Goal: Task Accomplishment & Management: Use online tool/utility

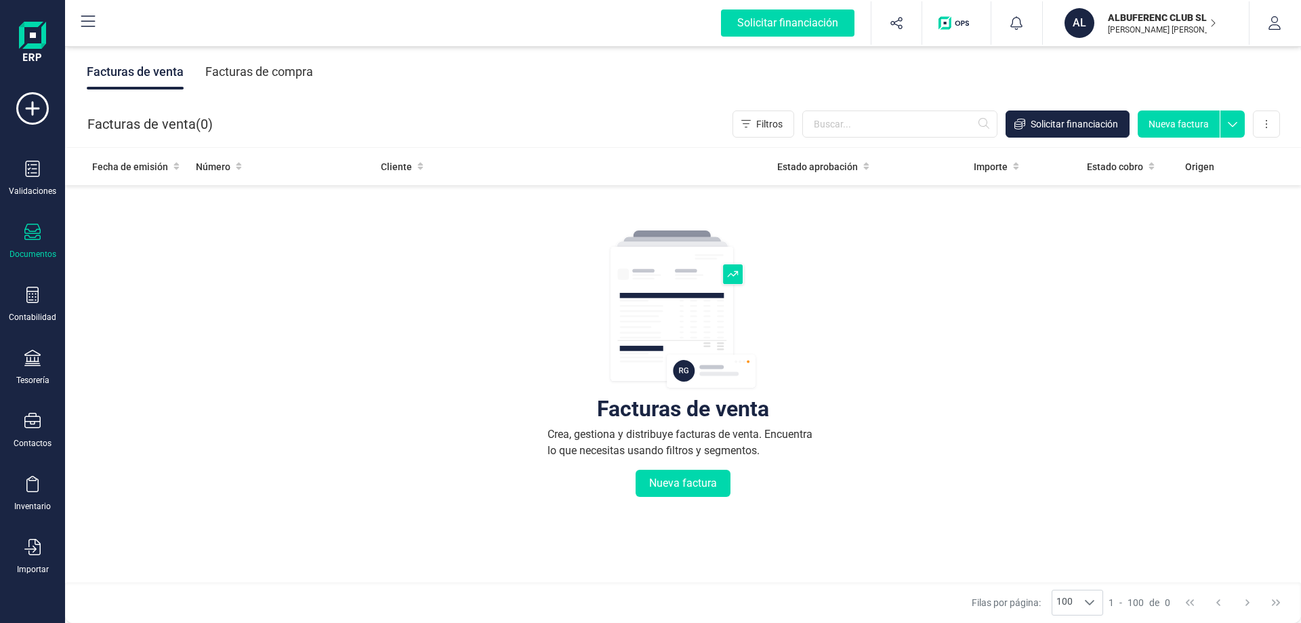
click at [1139, 23] on p "ALBUFERENC CLUB SL." at bounding box center [1162, 18] width 108 height 14
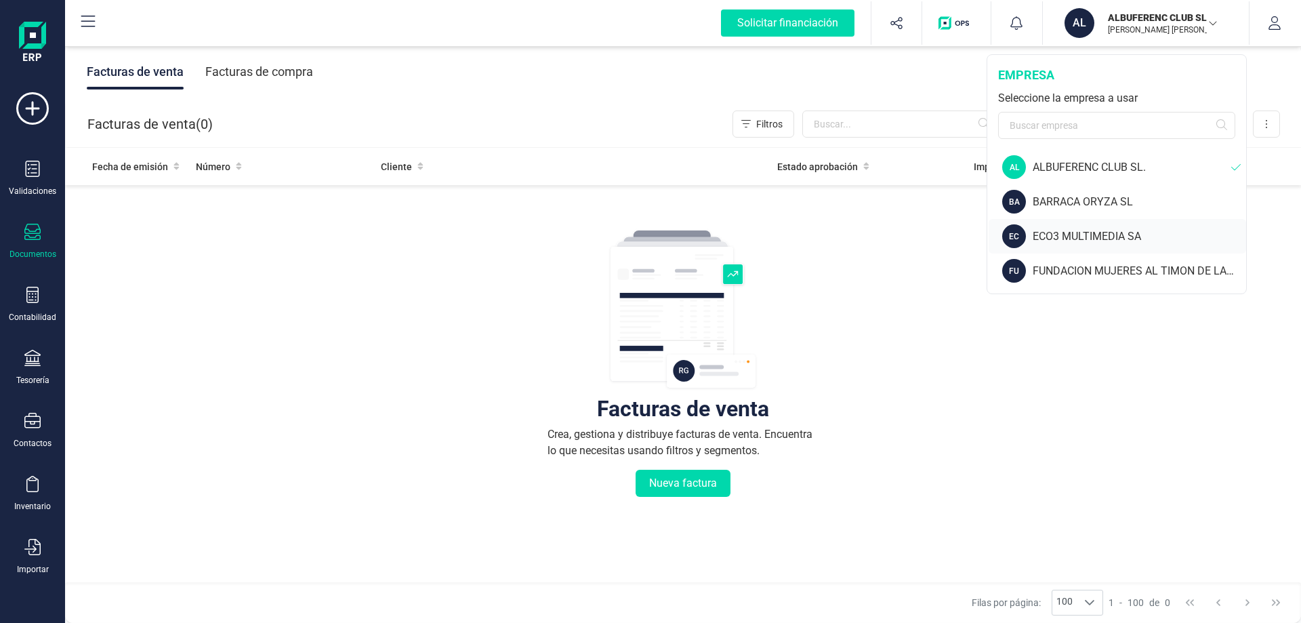
click at [1064, 232] on div "ECO3 MULTIMEDIA SA" at bounding box center [1139, 236] width 213 height 16
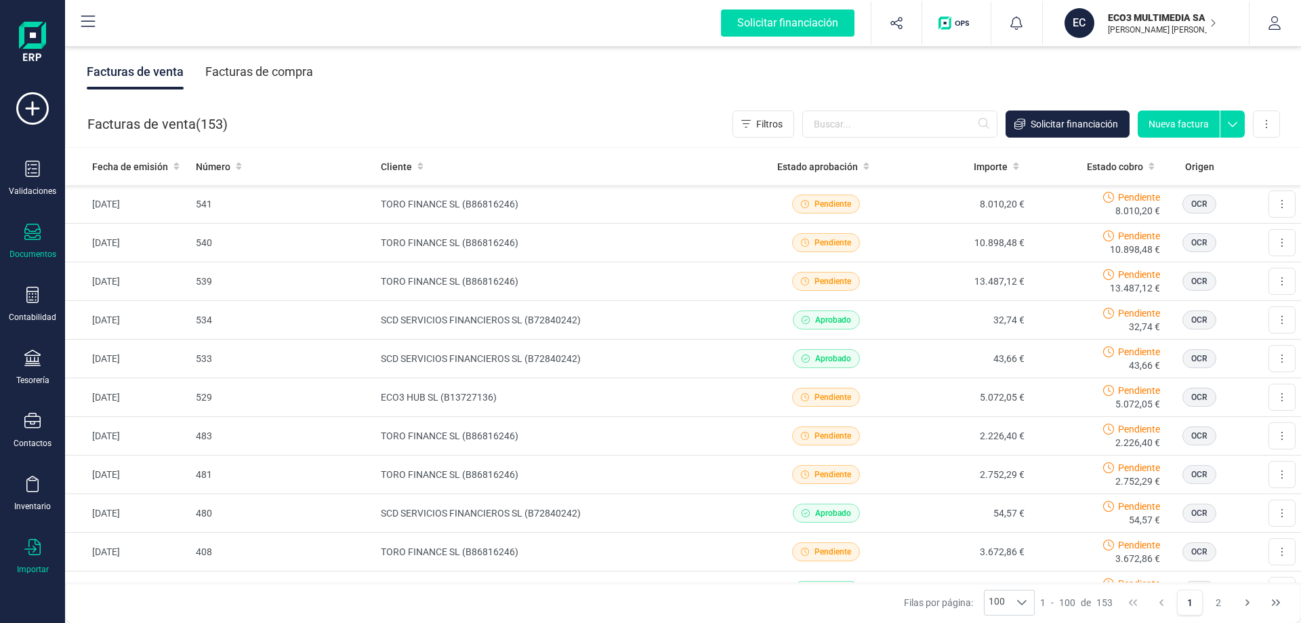
click at [31, 546] on icon at bounding box center [32, 547] width 16 height 16
click at [120, 418] on span "Facturas" at bounding box center [142, 420] width 72 height 16
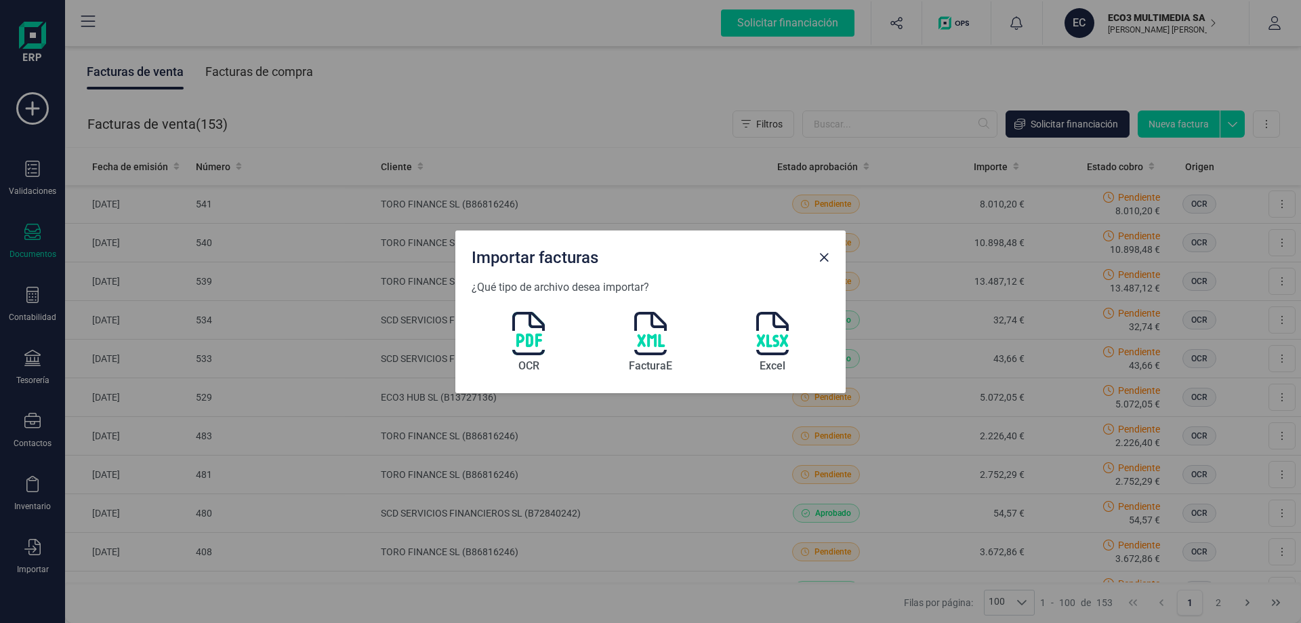
click at [529, 334] on img at bounding box center [528, 333] width 33 height 43
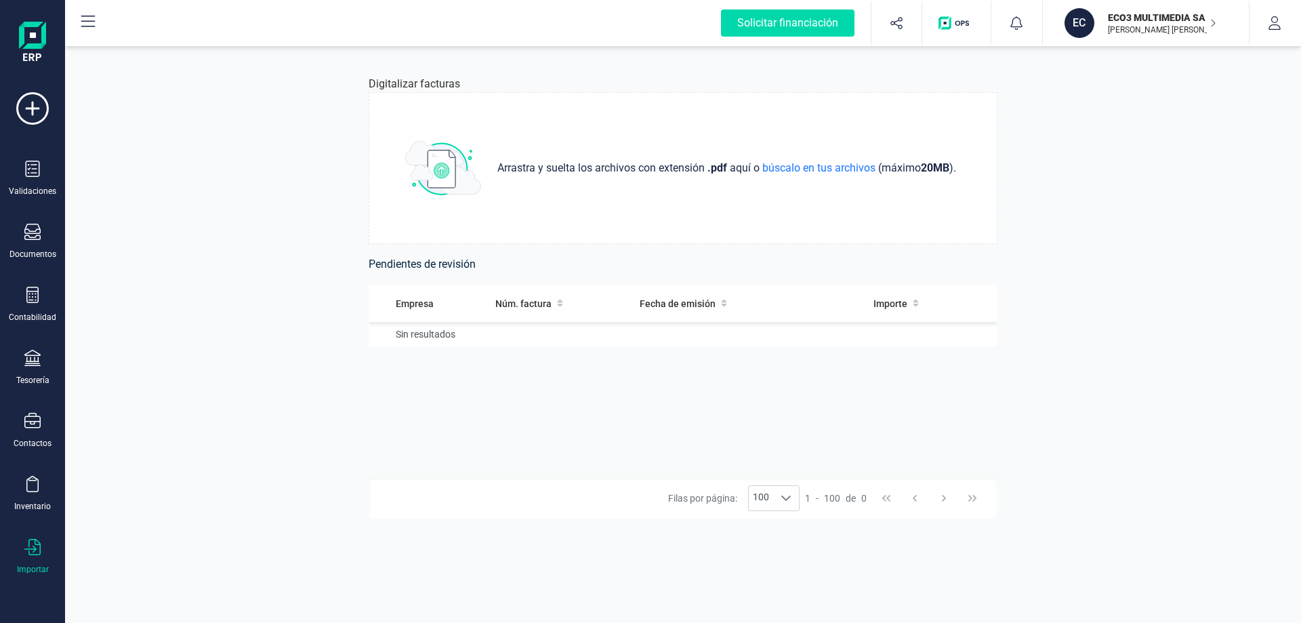
click at [32, 553] on icon at bounding box center [32, 547] width 16 height 16
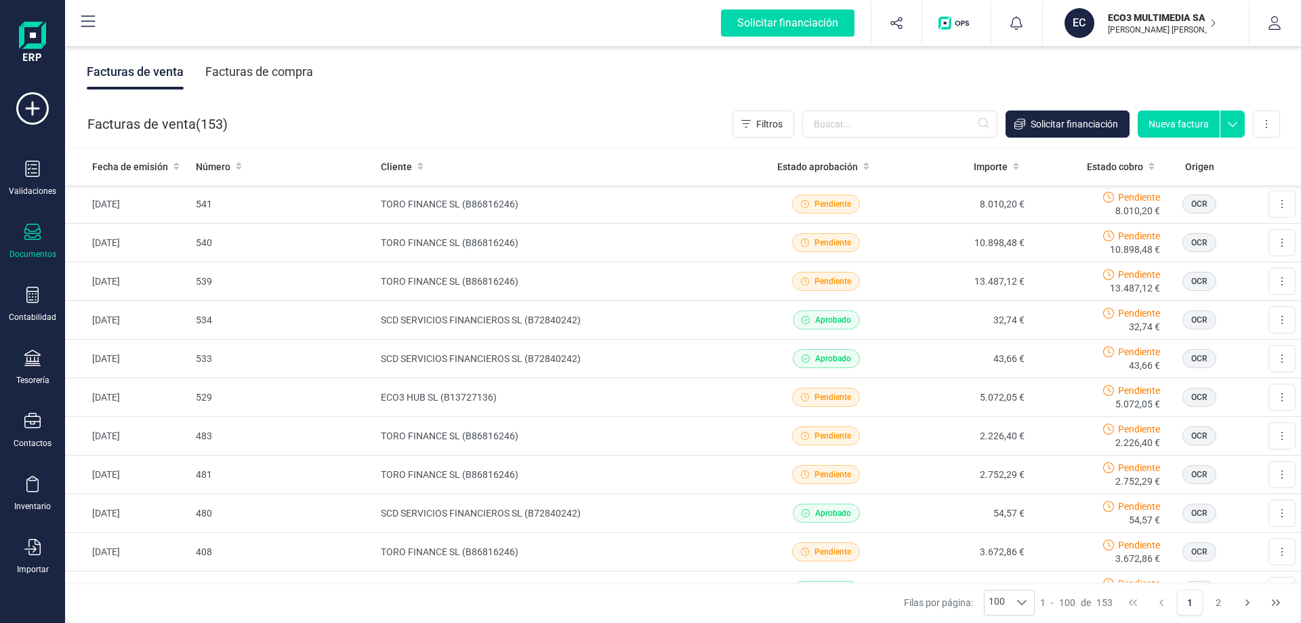
click at [589, 138] on div "Facturas de venta ( 153 ) Filtros Solicitar financiación Nueva factura Importar…" at bounding box center [684, 124] width 1236 height 46
click at [34, 109] on icon at bounding box center [32, 108] width 33 height 33
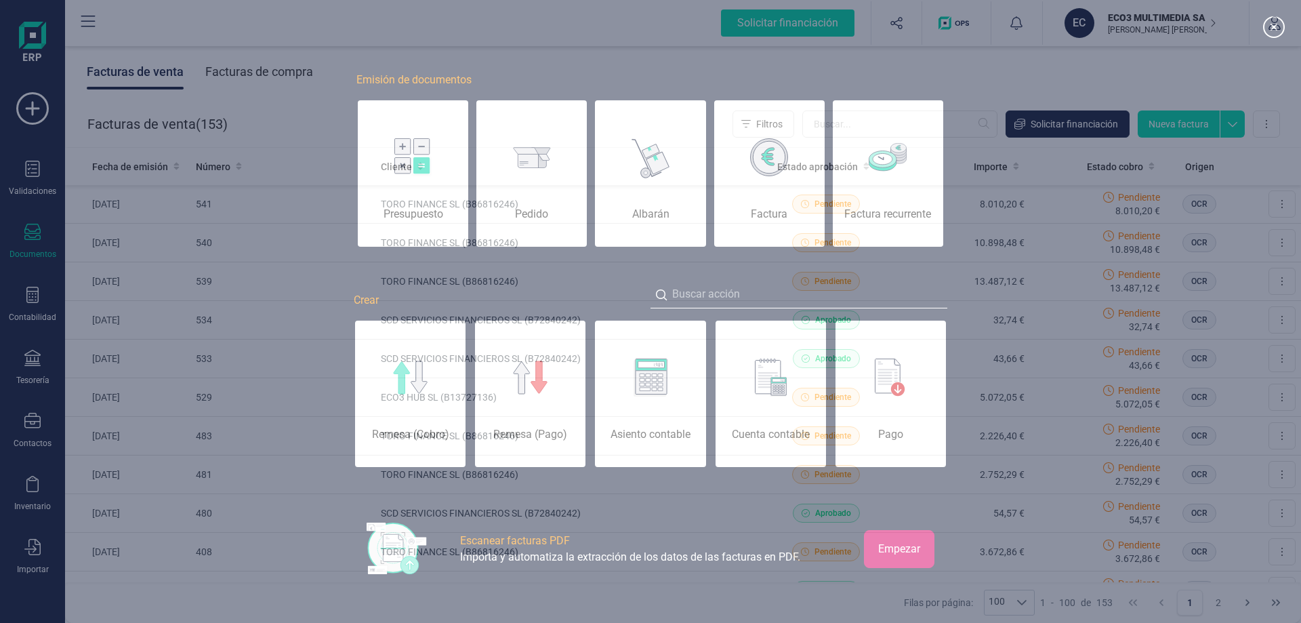
scroll to position [0, 68]
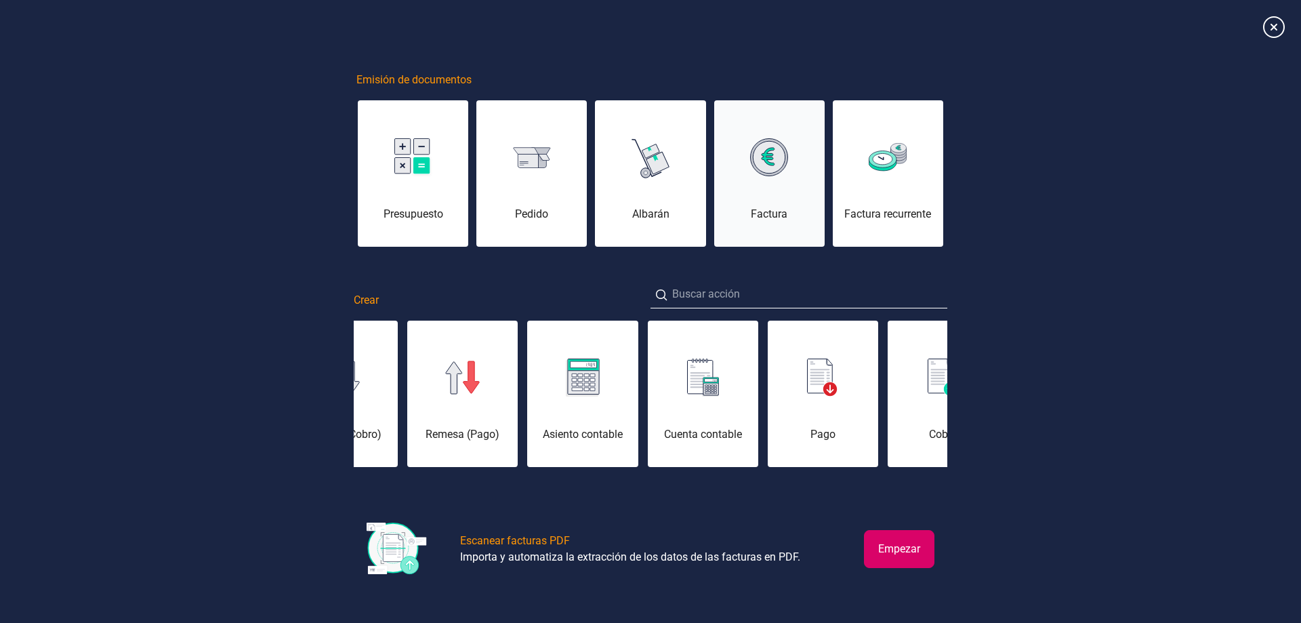
click at [773, 155] on img at bounding box center [769, 157] width 38 height 38
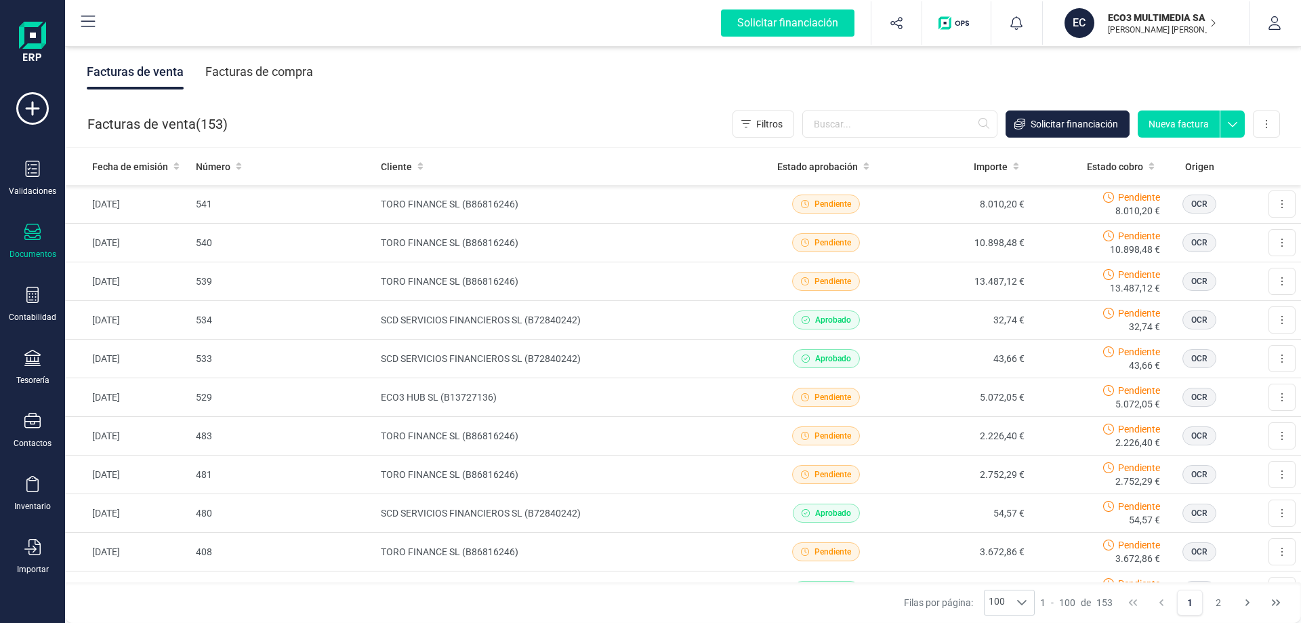
click at [1154, 124] on button "Nueva factura" at bounding box center [1179, 123] width 82 height 27
click at [33, 554] on icon at bounding box center [32, 547] width 16 height 16
click at [139, 417] on span "Facturas" at bounding box center [142, 420] width 72 height 16
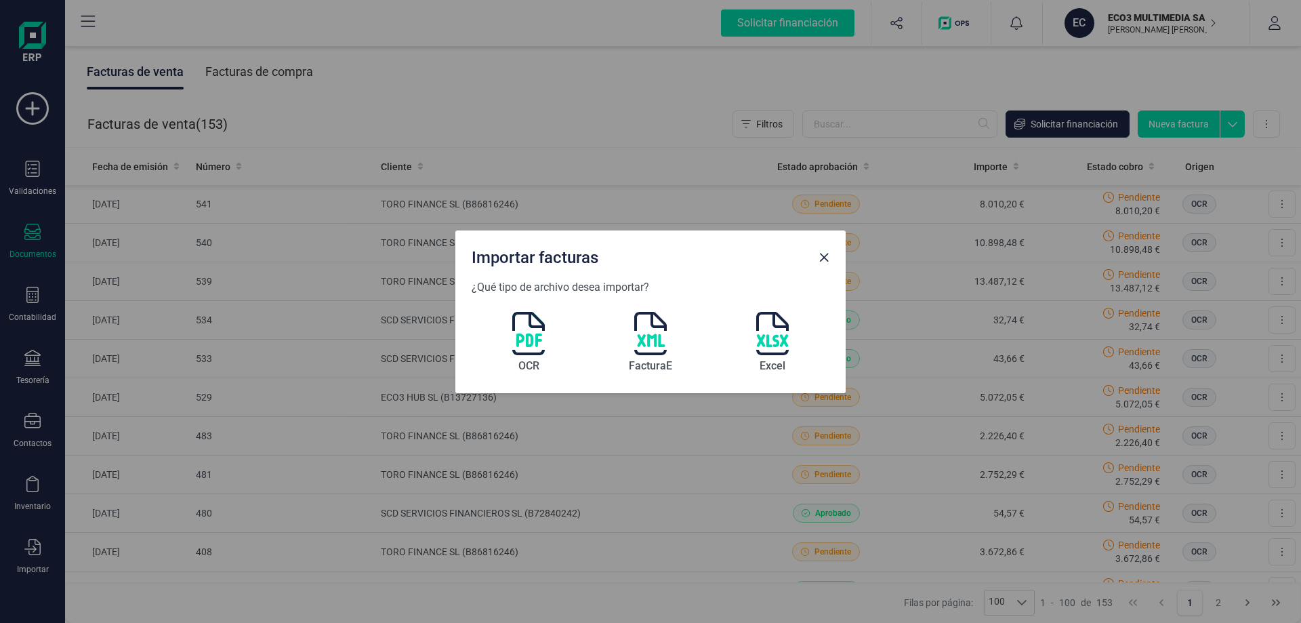
click at [530, 340] on img at bounding box center [528, 333] width 33 height 43
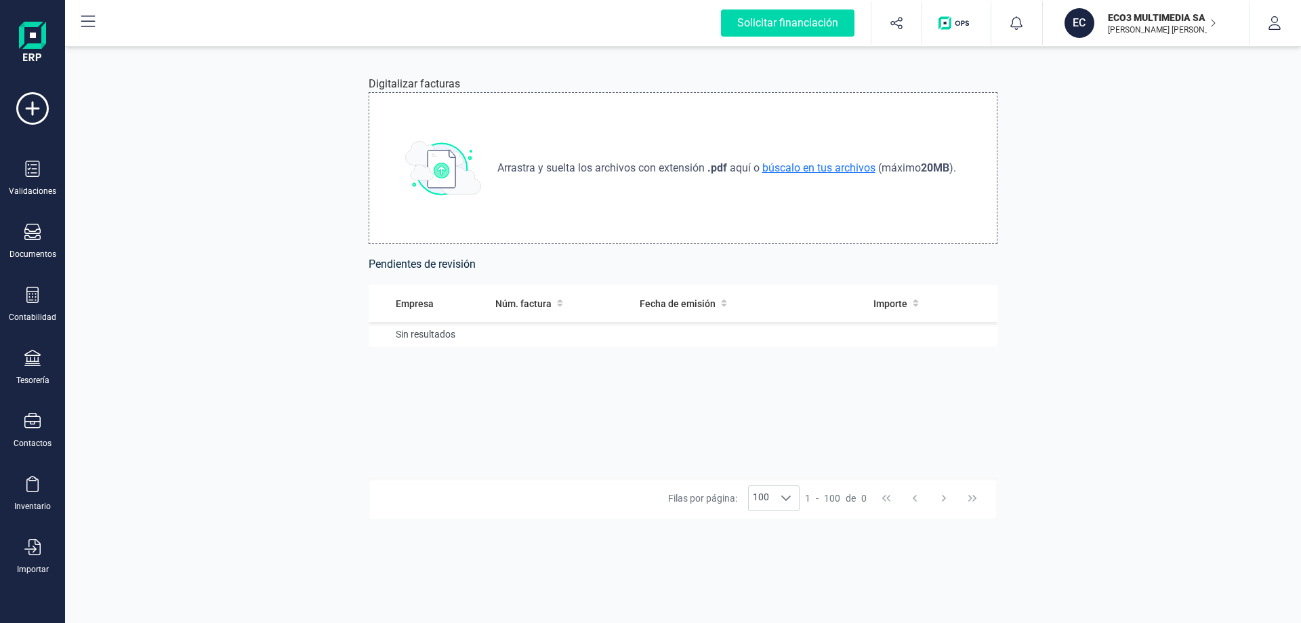
click at [808, 169] on span "búscalo en tus archivos" at bounding box center [819, 167] width 119 height 13
type input "C:\fakepath\A605.pdf"
click at [443, 169] on img at bounding box center [443, 168] width 76 height 54
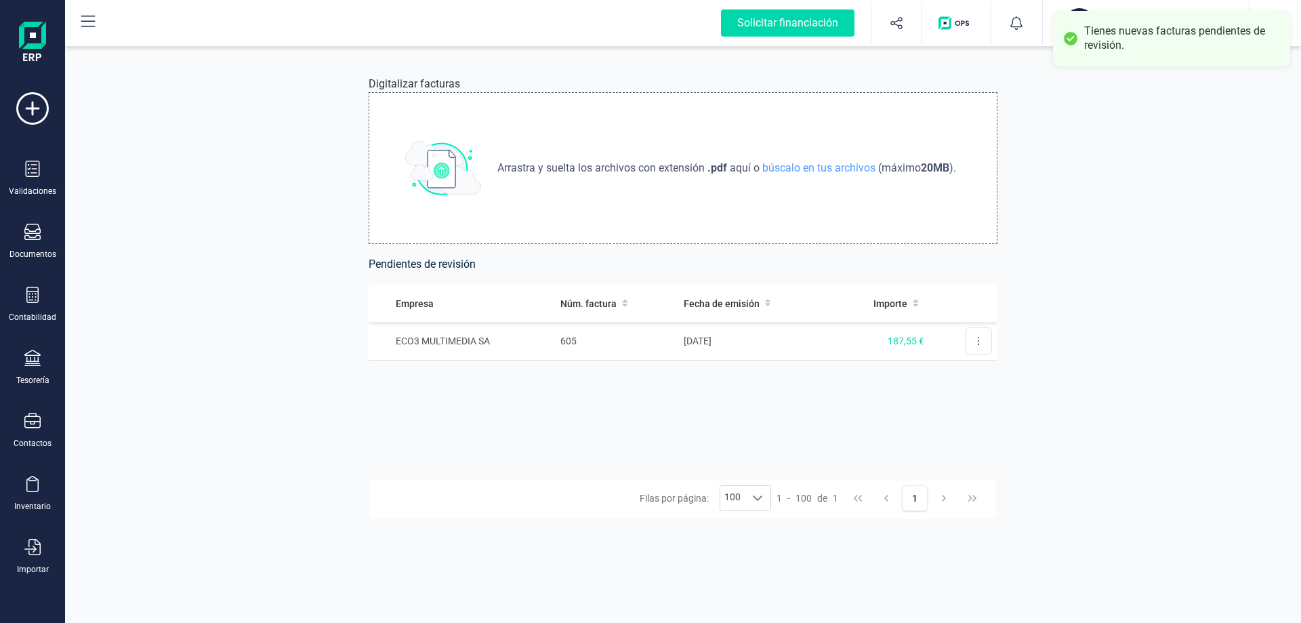
click at [1108, 35] on div "Tienes nuevas facturas pendientes de revisión." at bounding box center [1182, 38] width 196 height 28
click at [448, 344] on td "ECO3 MULTIMEDIA SA" at bounding box center [462, 341] width 186 height 39
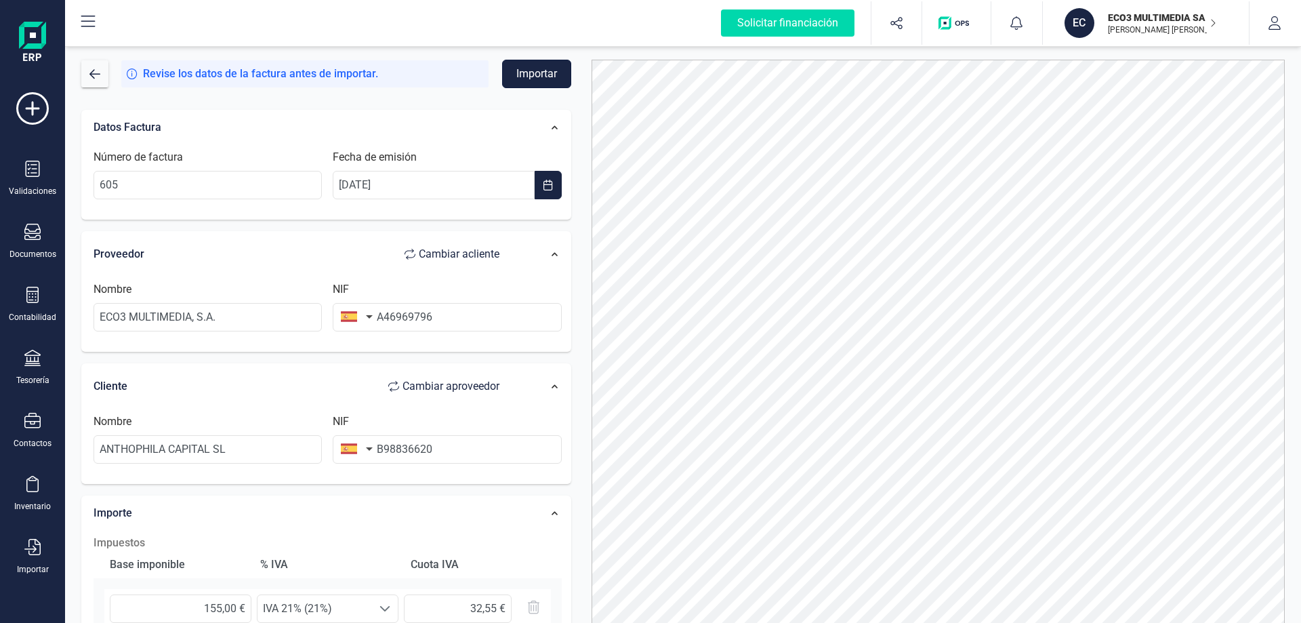
click at [544, 73] on button "Importar" at bounding box center [536, 74] width 69 height 28
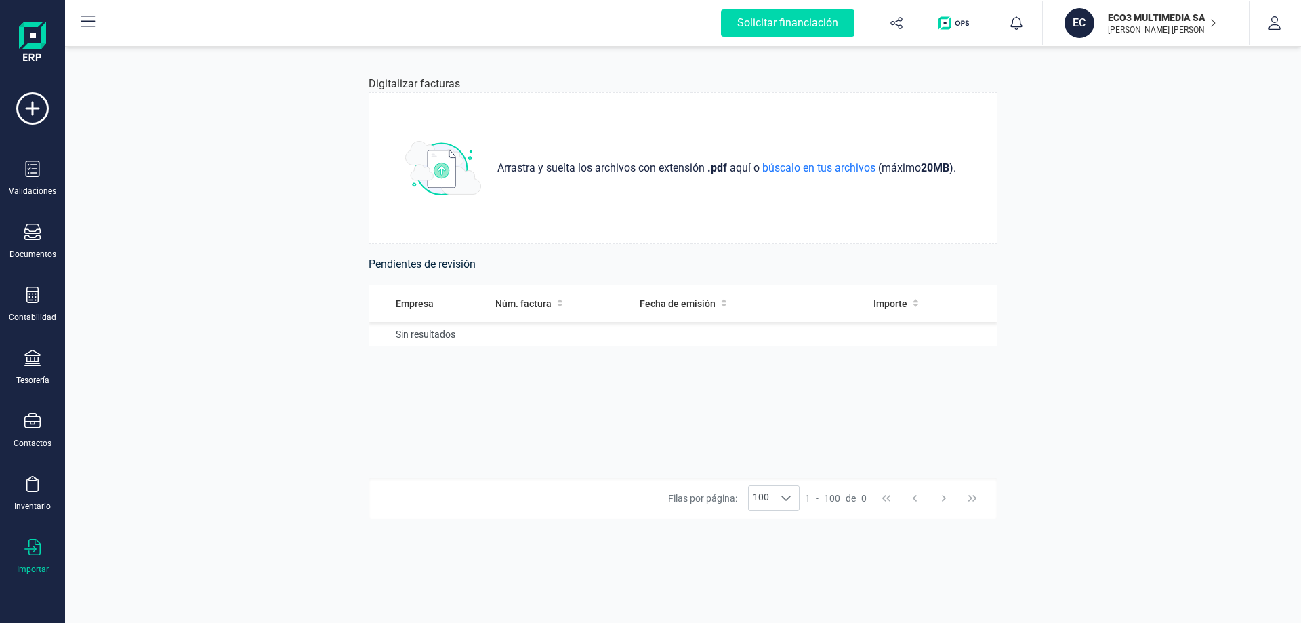
click at [35, 551] on icon at bounding box center [32, 547] width 16 height 16
click at [123, 424] on span "Facturas" at bounding box center [142, 420] width 72 height 16
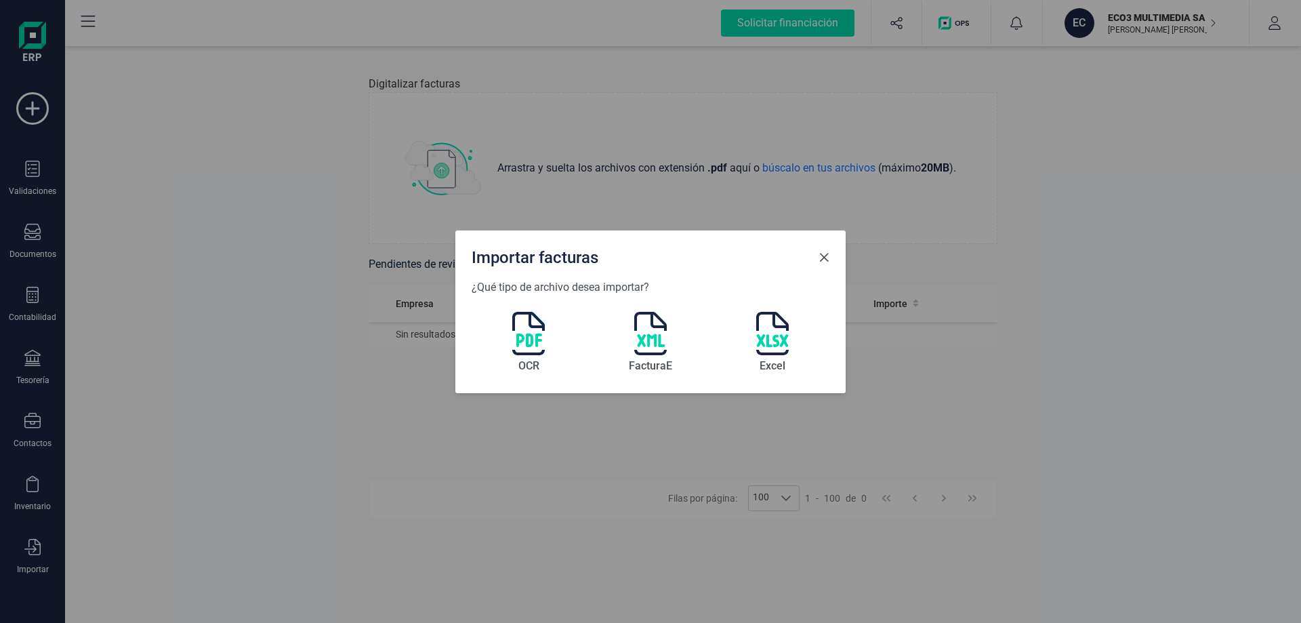
click at [823, 256] on span "Close" at bounding box center [824, 257] width 11 height 11
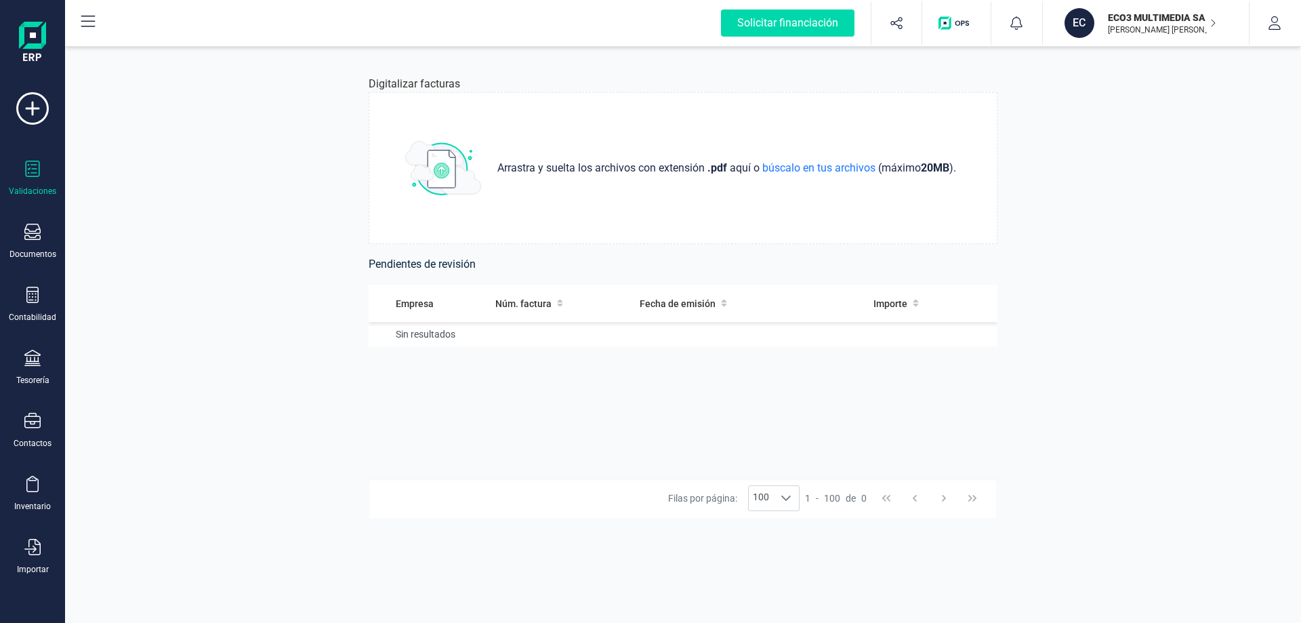
click at [29, 168] on icon at bounding box center [32, 169] width 16 height 16
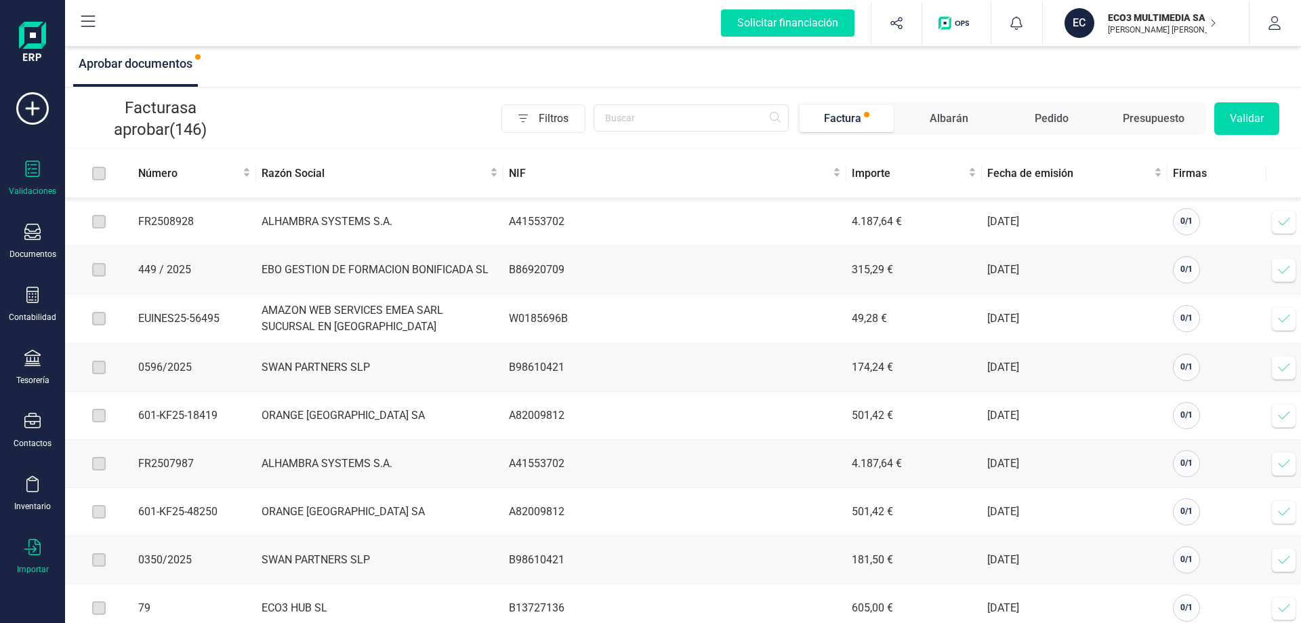
click at [28, 556] on div at bounding box center [32, 549] width 16 height 20
